Goal: Task Accomplishment & Management: Manage account settings

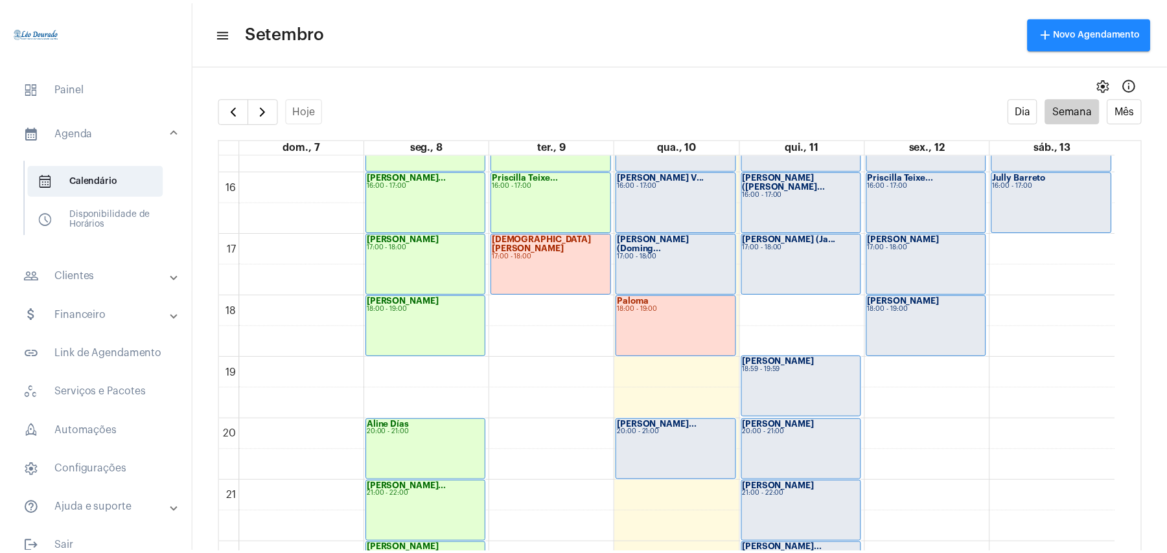
scroll to position [1068, 0]
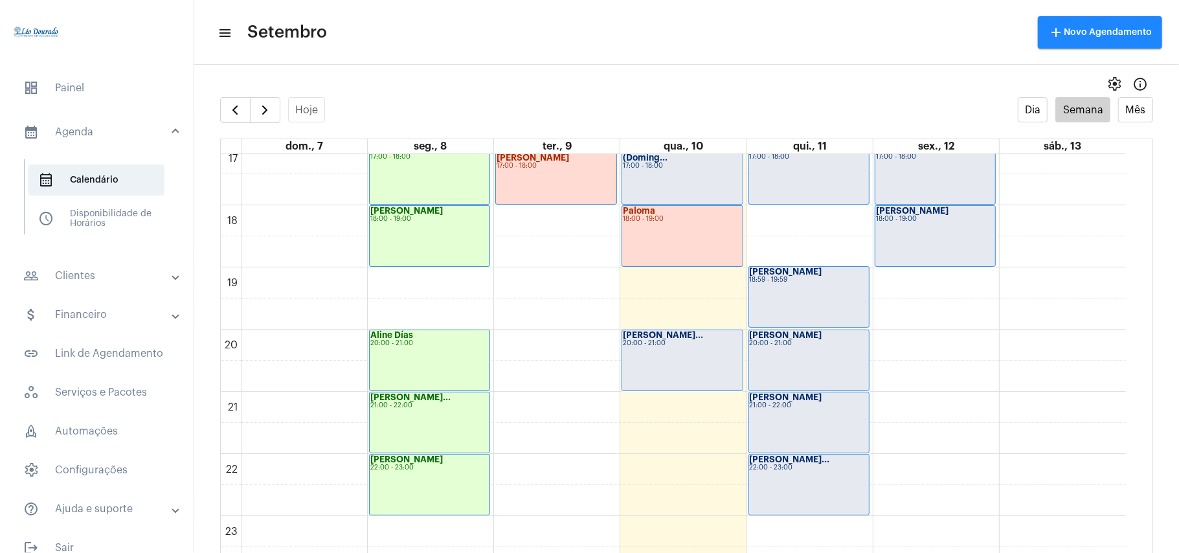
click at [790, 486] on div "[PERSON_NAME]... 22:00 - 23:00" at bounding box center [809, 485] width 120 height 60
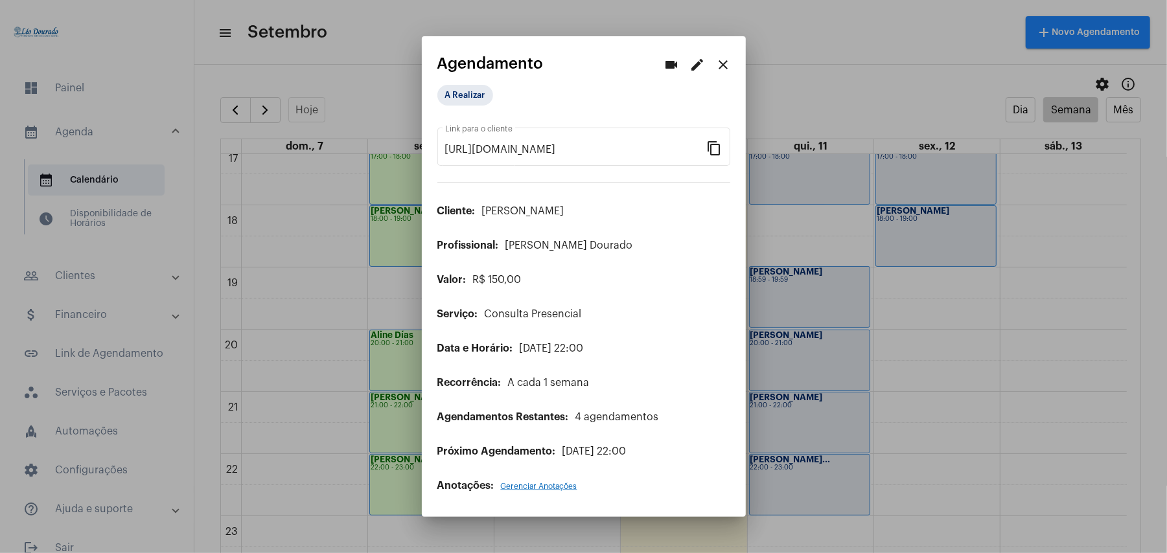
click at [693, 65] on mat-icon "edit" at bounding box center [698, 65] width 16 height 16
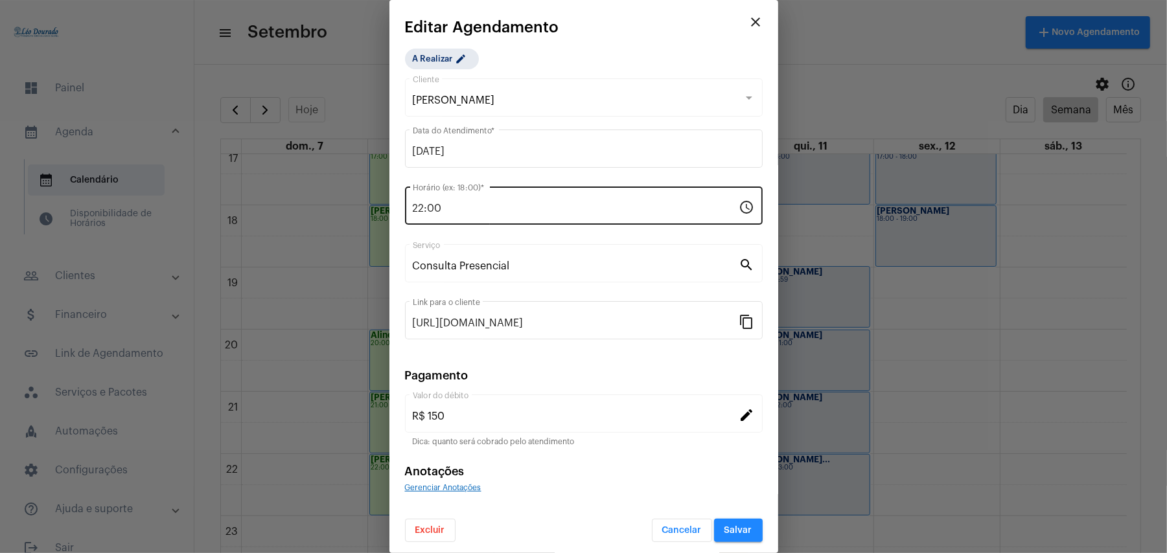
click at [464, 208] on input "22:00" at bounding box center [576, 209] width 326 height 12
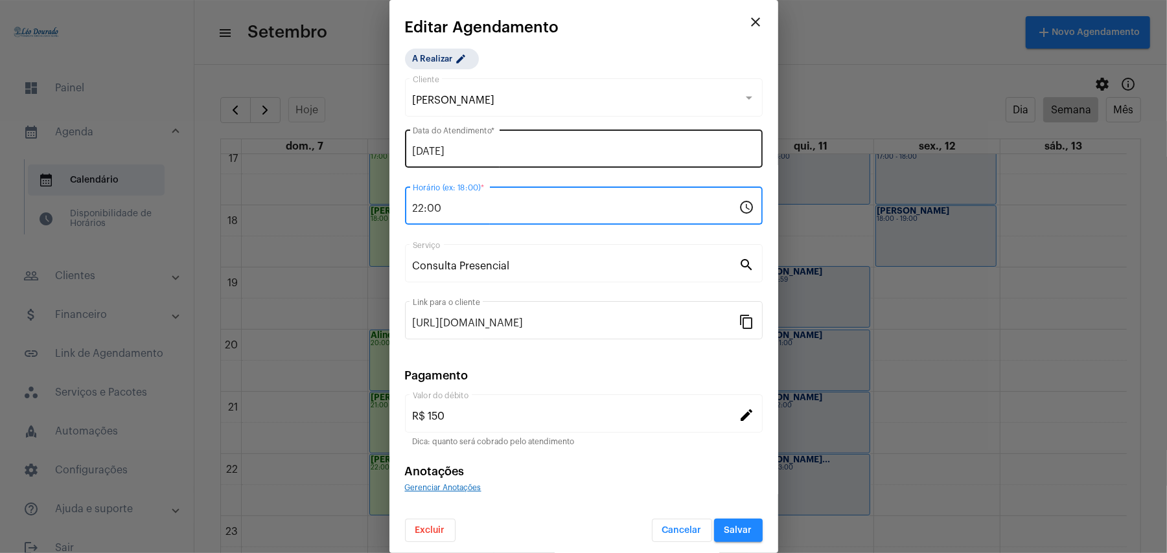
click at [457, 148] on input "[DATE]" at bounding box center [584, 152] width 342 height 12
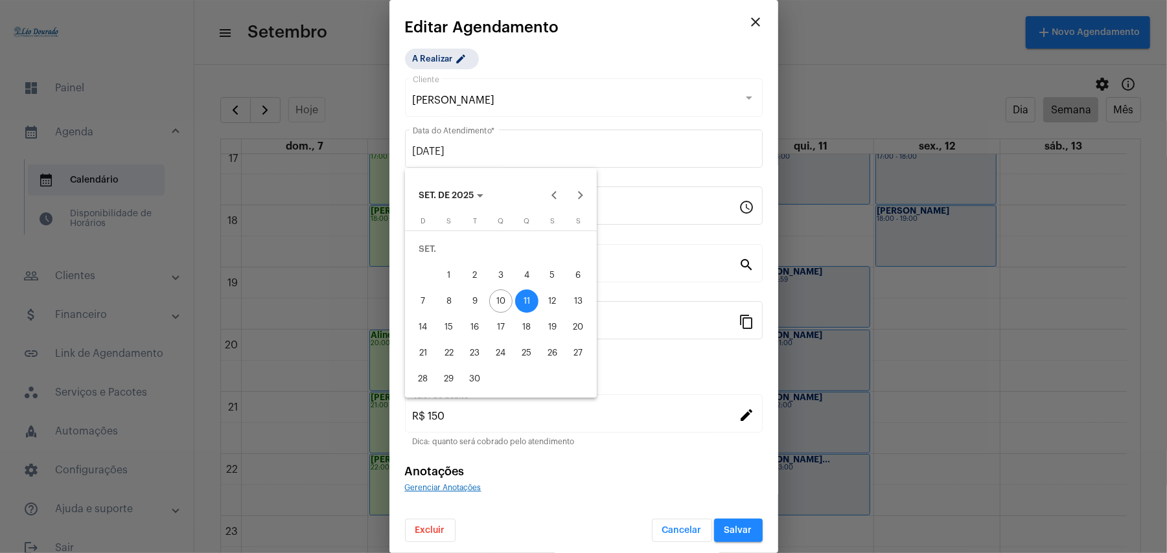
click at [499, 301] on div "10" at bounding box center [500, 301] width 23 height 23
type input "[DATE]"
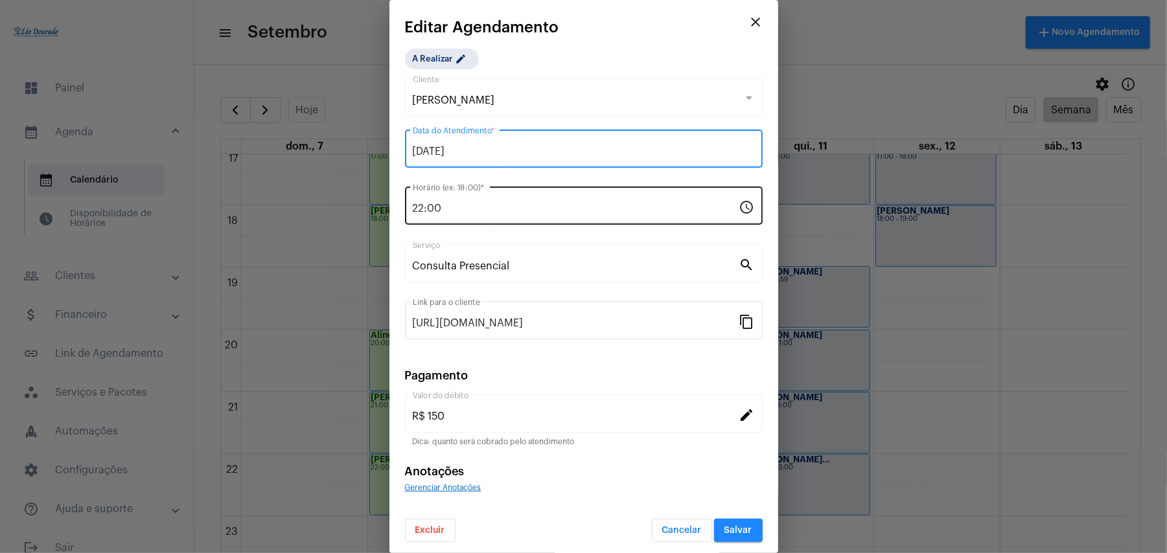
click at [497, 214] on input "22:00" at bounding box center [576, 209] width 326 height 12
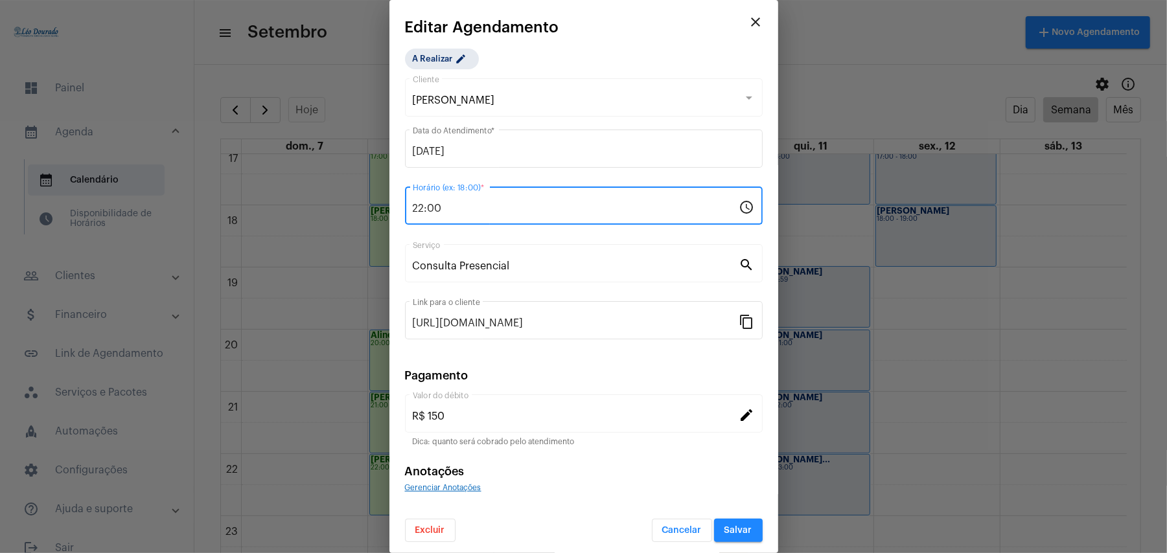
click at [497, 214] on input "22:00" at bounding box center [576, 209] width 326 height 12
type input "21:00"
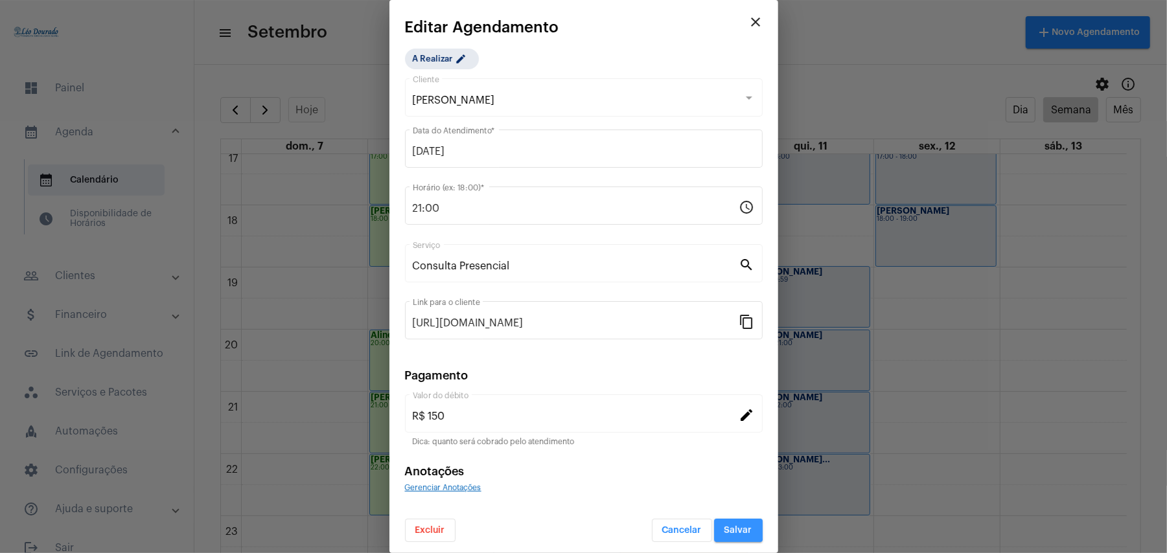
click at [724, 527] on span "Salvar" at bounding box center [738, 530] width 28 height 9
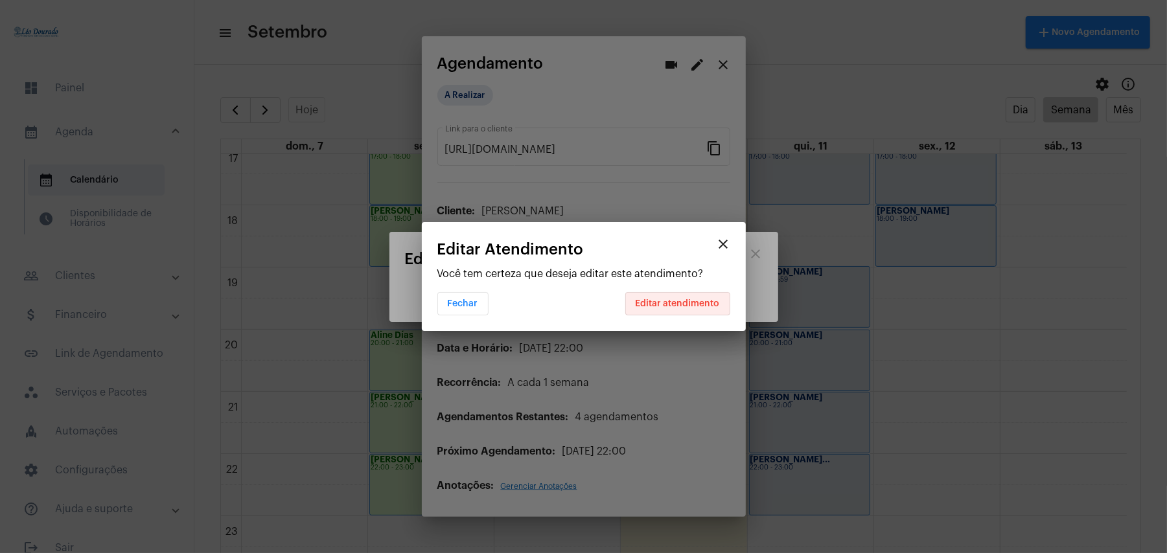
click at [679, 301] on span "Editar atendimento" at bounding box center [677, 303] width 84 height 9
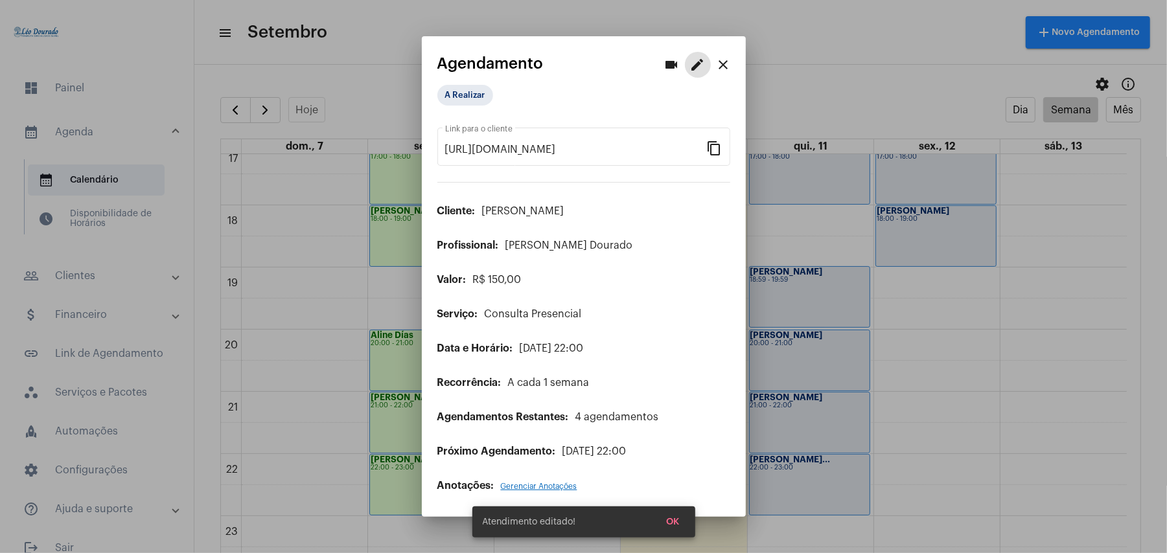
click at [671, 519] on span "OK" at bounding box center [672, 522] width 13 height 9
click at [674, 524] on span "OK" at bounding box center [672, 522] width 13 height 9
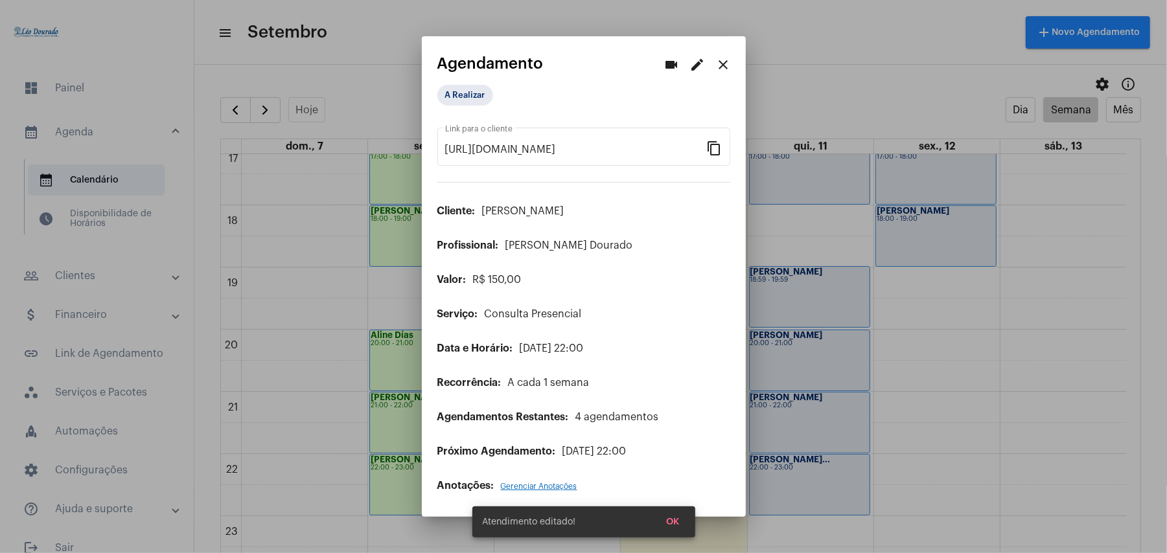
click at [674, 524] on span "OK" at bounding box center [672, 522] width 13 height 9
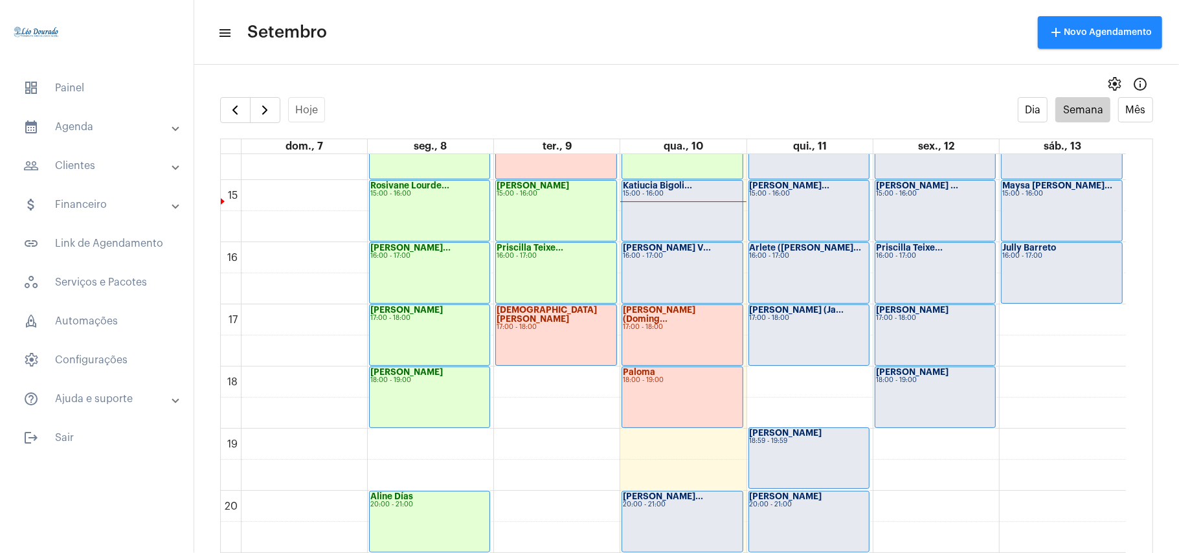
scroll to position [1065, 0]
